Goal: Navigation & Orientation: Find specific page/section

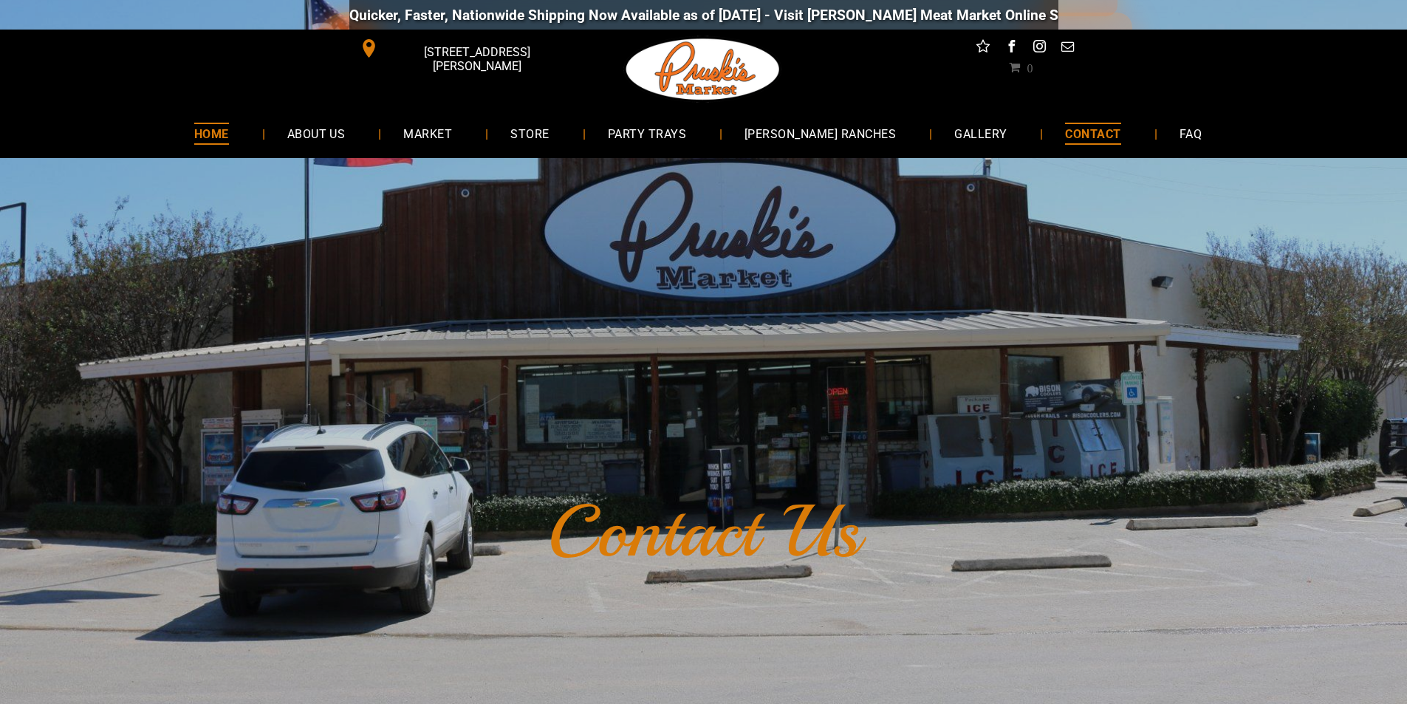
click at [199, 153] on link "HOME" at bounding box center [211, 133] width 79 height 39
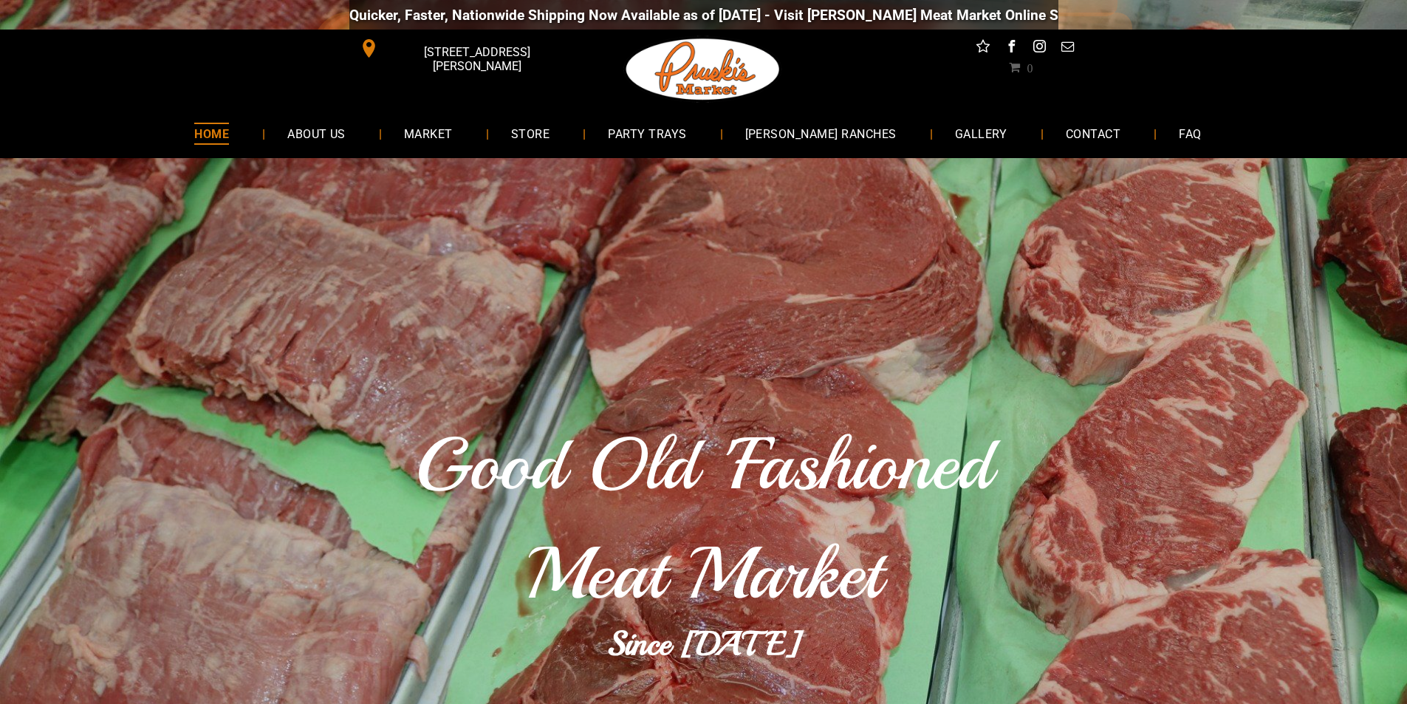
click at [967, 10] on div "Quicker, Faster, Nationwide Shipping Now Available as of 8-19-2025 - Visit Prus…" at bounding box center [703, 15] width 709 height 44
click at [932, 153] on link "GALLERY" at bounding box center [981, 133] width 98 height 39
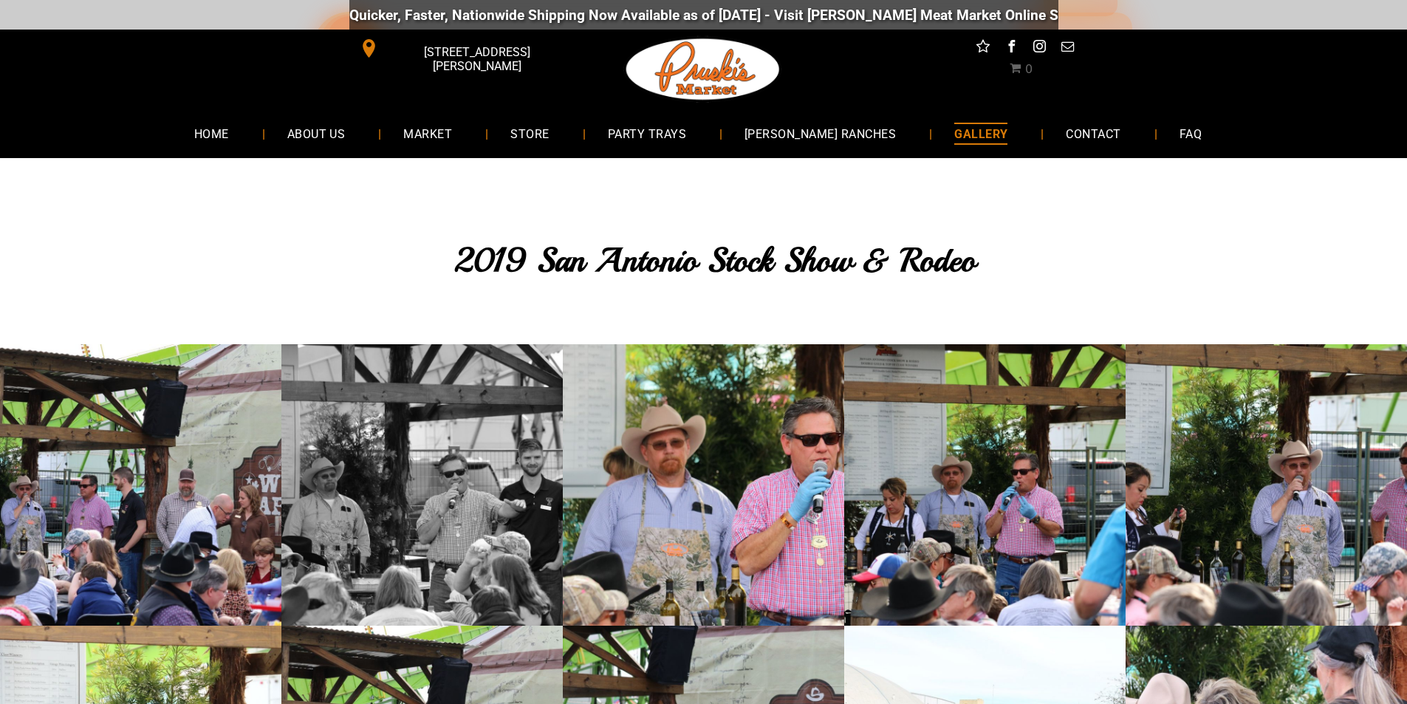
click at [404, 626] on link at bounding box center [421, 484] width 281 height 281
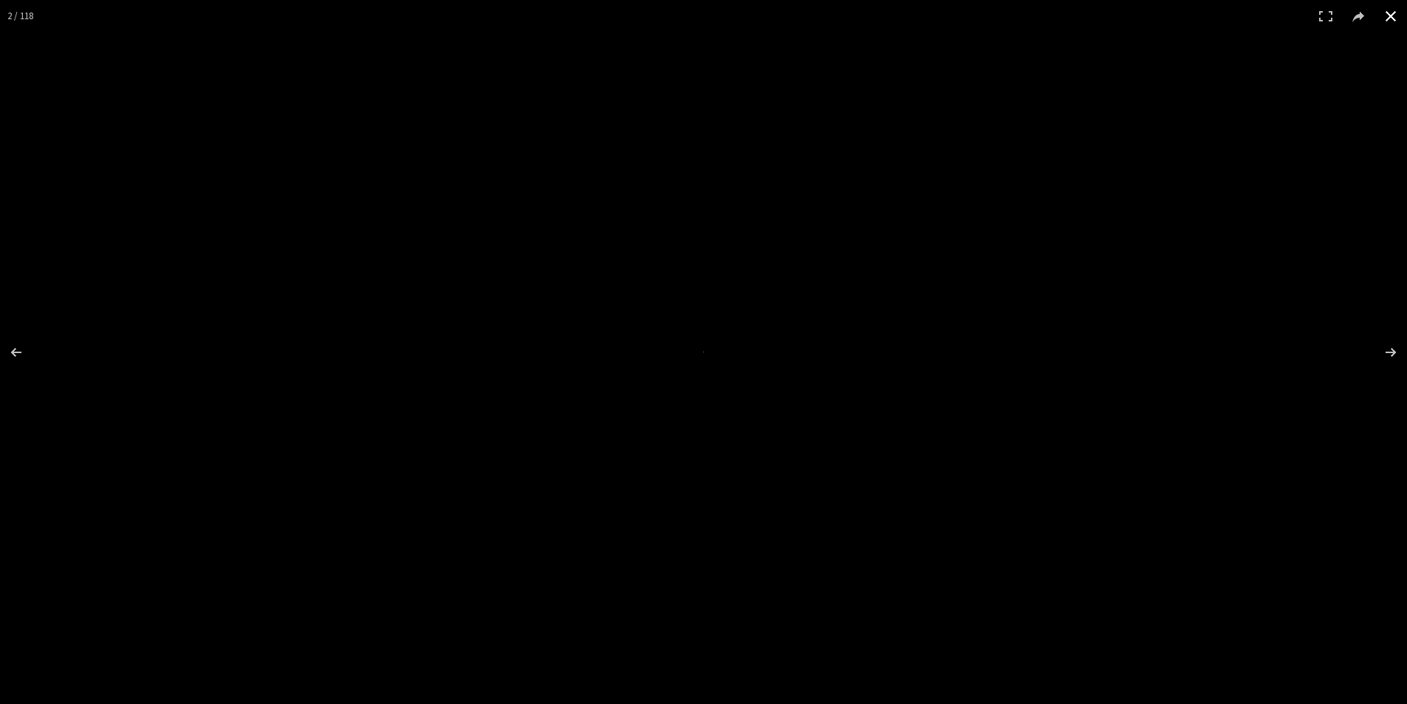
click at [619, 700] on div at bounding box center [703, 352] width 1407 height 704
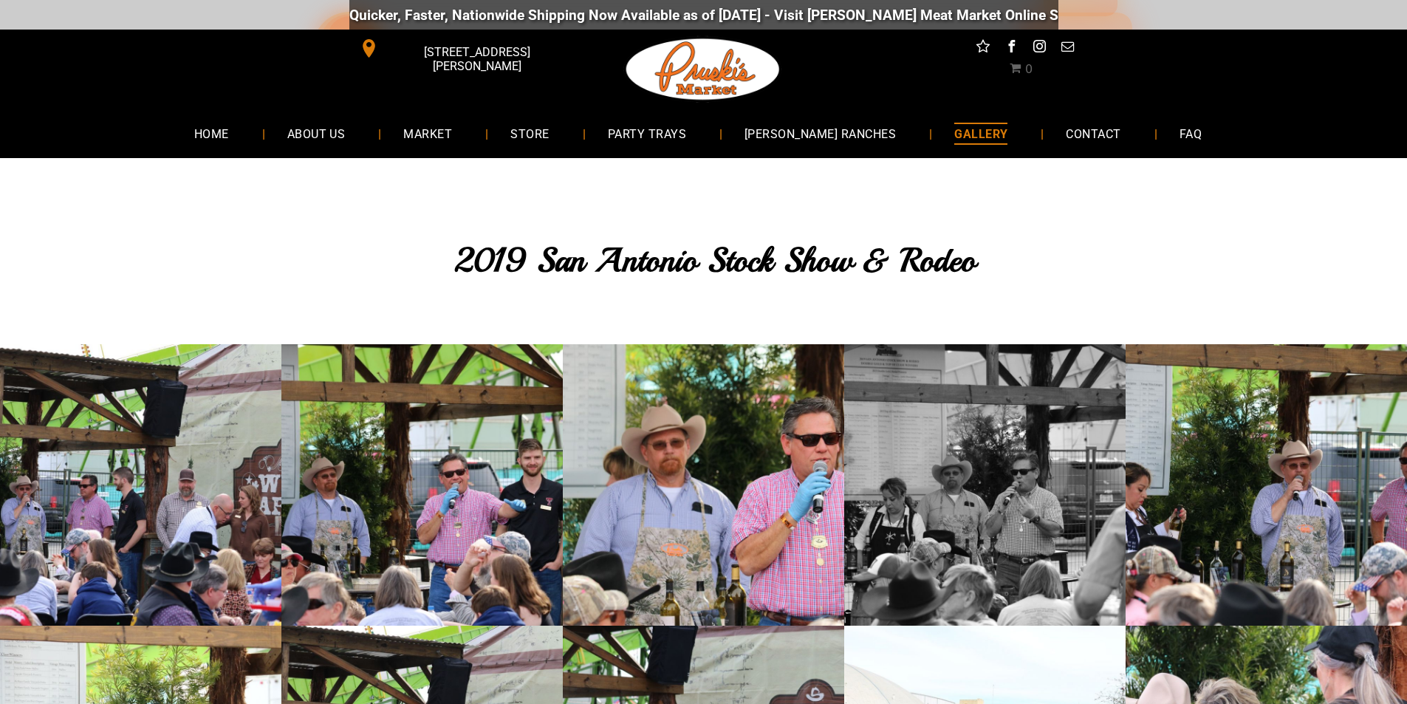
click at [855, 626] on link at bounding box center [984, 484] width 281 height 281
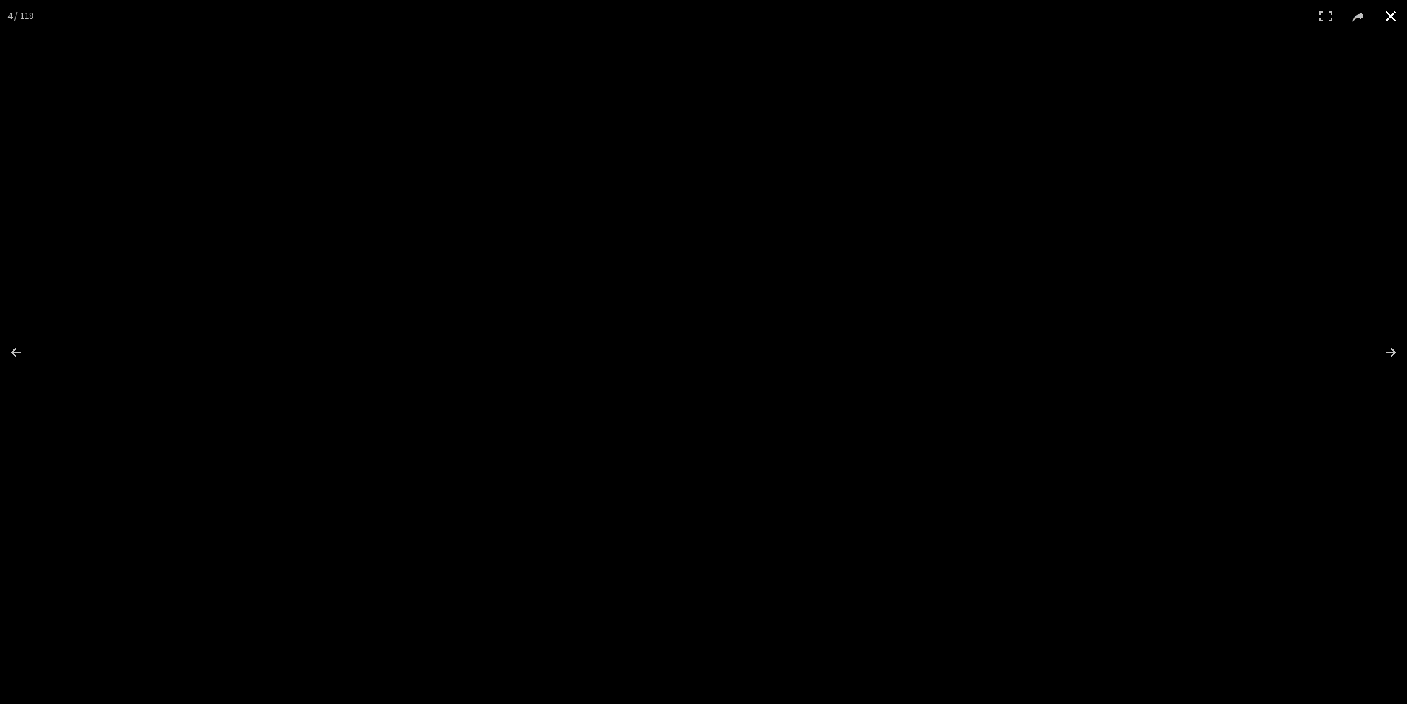
click at [499, 700] on div at bounding box center [703, 352] width 1407 height 704
